Goal: Information Seeking & Learning: Learn about a topic

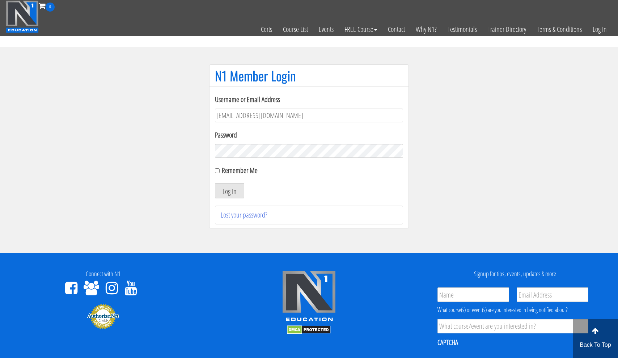
type input "usmcfit93@gmail.com"
click at [229, 191] on button "Log In" at bounding box center [229, 190] width 29 height 15
click at [218, 171] on input "Remember Me" at bounding box center [217, 170] width 5 height 5
click at [217, 171] on input "Remember Me" at bounding box center [217, 170] width 5 height 5
checkbox input "false"
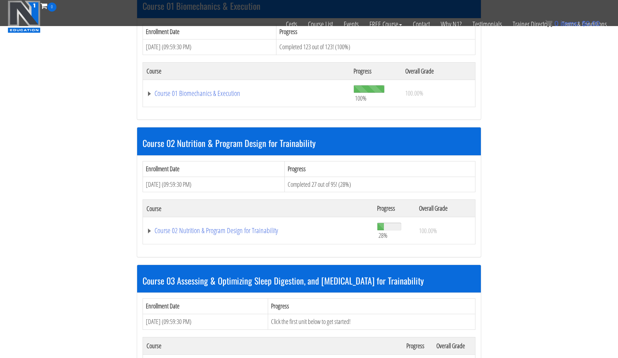
scroll to position [375, 0]
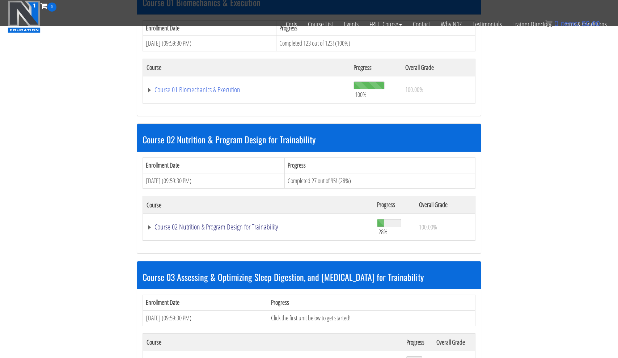
click at [237, 224] on link "Course 02 Nutrition & Program Design for Trainability" at bounding box center [257, 226] width 223 height 7
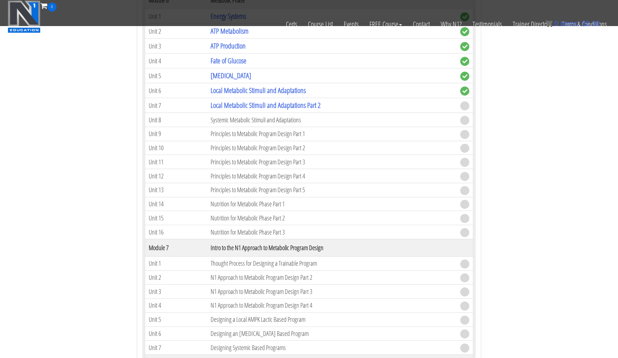
scroll to position [1016, 0]
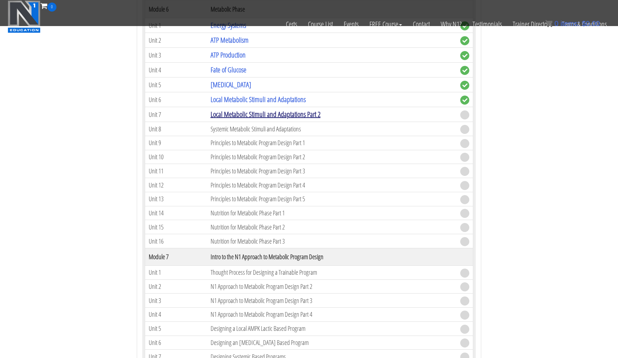
click at [247, 113] on link "Local Metabolic Stimuli and Adaptations Part 2" at bounding box center [265, 114] width 110 height 10
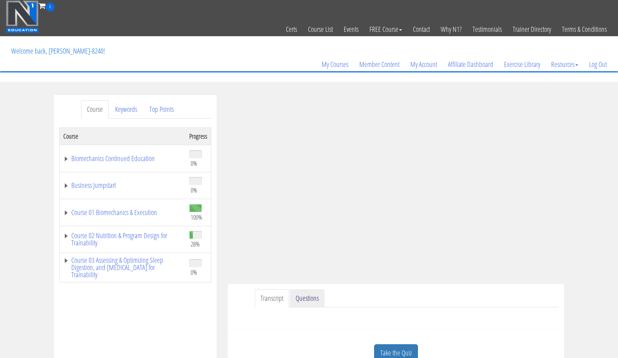
click at [305, 295] on link "Questions" at bounding box center [307, 298] width 35 height 18
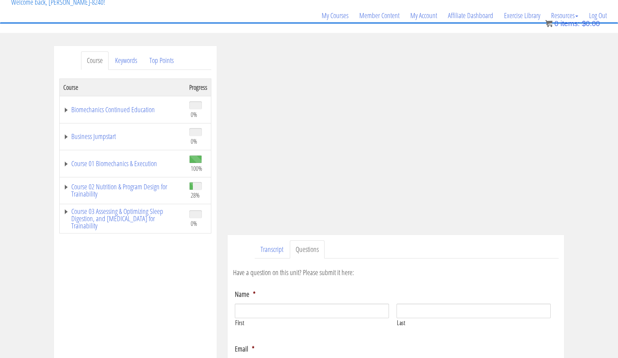
scroll to position [38, 0]
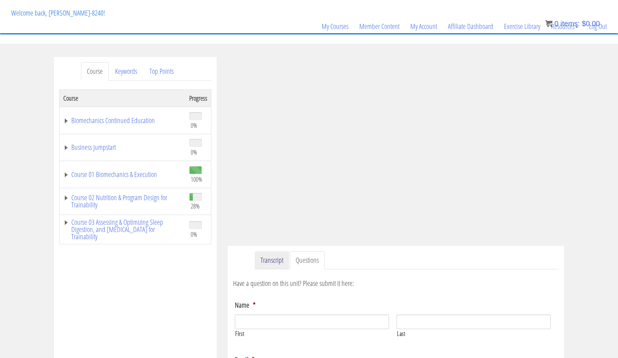
click at [274, 260] on link "Transcript" at bounding box center [272, 260] width 34 height 18
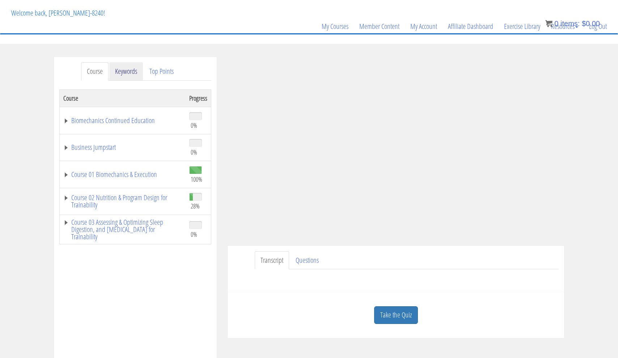
click at [132, 71] on link "Keywords" at bounding box center [126, 71] width 34 height 18
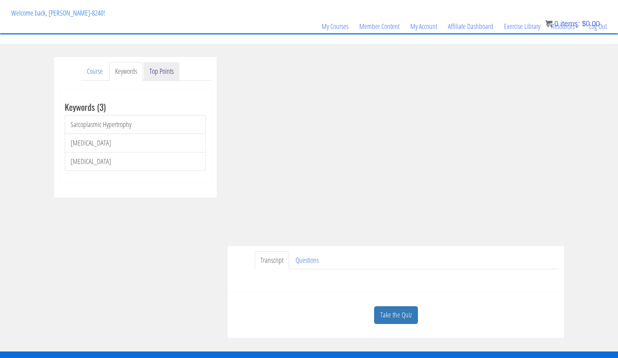
click at [157, 73] on link "Top Points" at bounding box center [162, 71] width 36 height 18
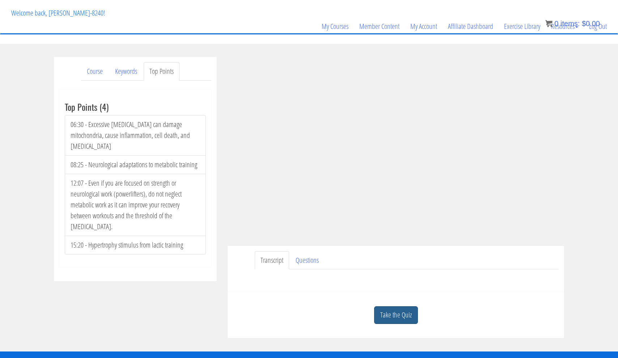
click at [396, 313] on link "Take the Quiz" at bounding box center [396, 315] width 44 height 18
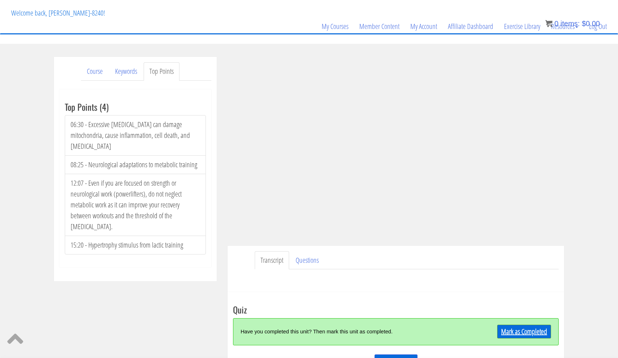
click at [518, 329] on link "Mark as Completed" at bounding box center [524, 331] width 54 height 14
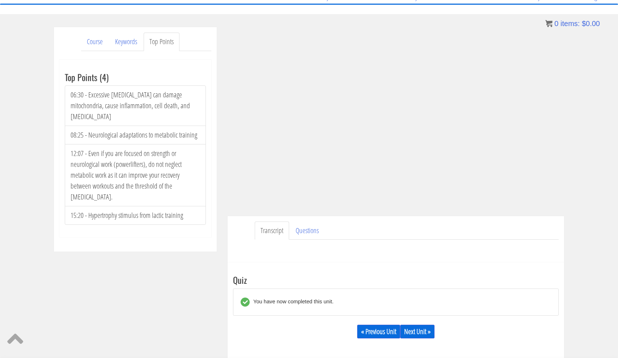
scroll to position [68, 0]
click at [426, 333] on link "Next Unit »" at bounding box center [417, 331] width 34 height 14
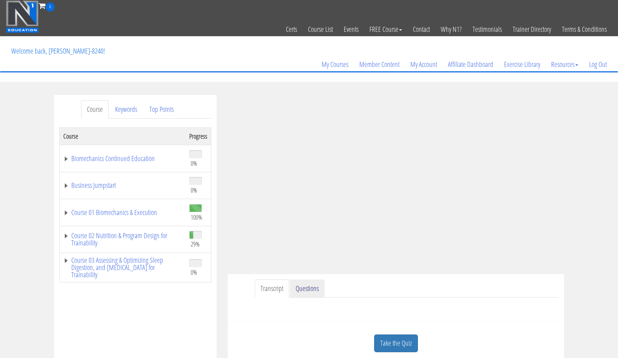
click at [303, 291] on link "Questions" at bounding box center [307, 288] width 35 height 18
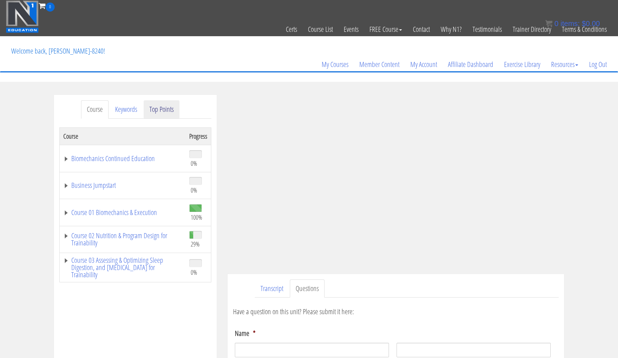
click at [162, 109] on link "Top Points" at bounding box center [162, 109] width 36 height 18
